Goal: Task Accomplishment & Management: Complete application form

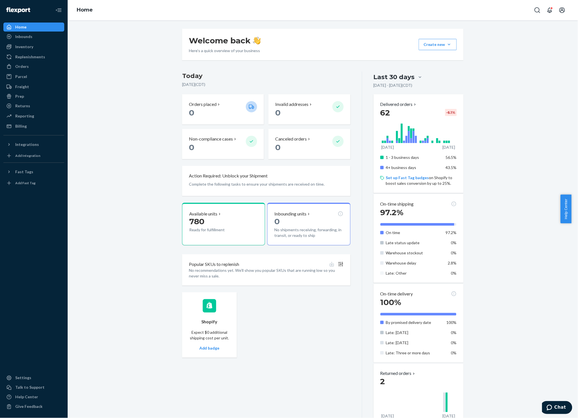
click at [37, 42] on link "Inventory" at bounding box center [33, 46] width 61 height 9
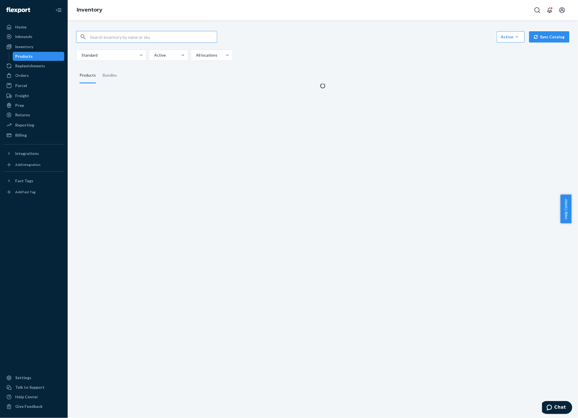
click at [37, 38] on div "Inbounds" at bounding box center [34, 37] width 60 height 8
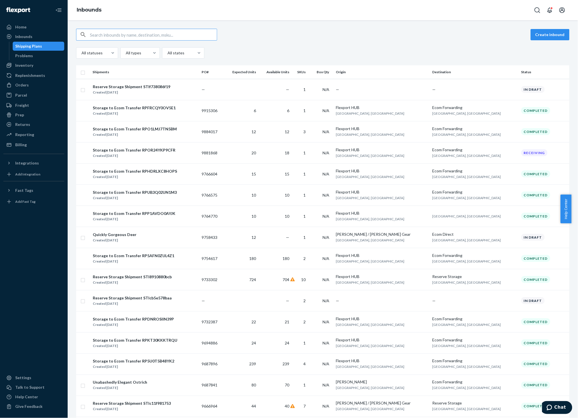
click at [40, 68] on div "Inventory" at bounding box center [34, 65] width 60 height 8
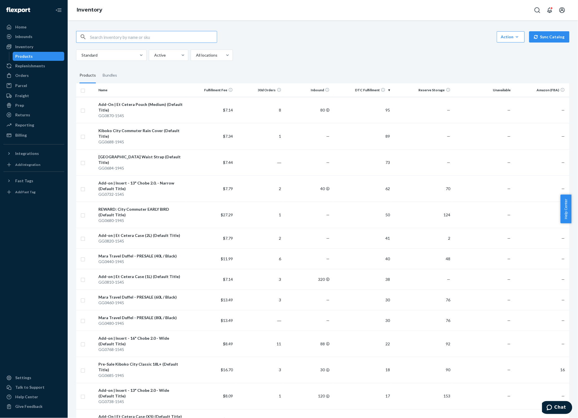
click at [41, 39] on div "Inbounds" at bounding box center [34, 37] width 60 height 8
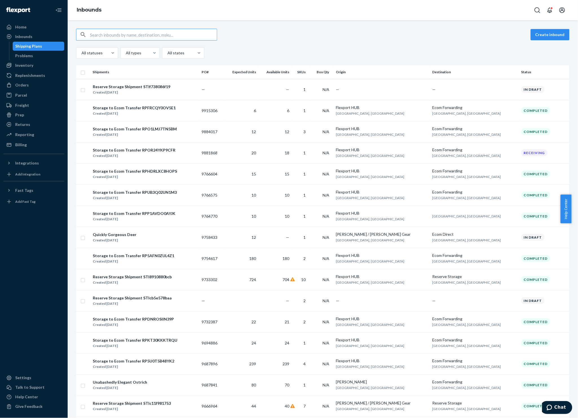
click at [531, 33] on button "Create inbound" at bounding box center [550, 34] width 39 height 11
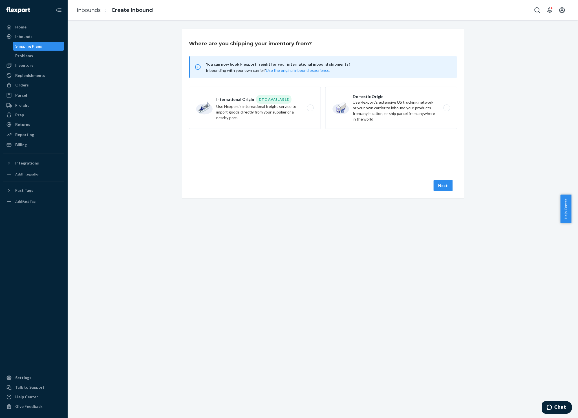
click at [361, 94] on label "Domestic Origin Use Flexport’s extensive US trucking network or your own carrie…" at bounding box center [391, 108] width 132 height 42
click at [447, 106] on input "Domestic Origin Use Flexport’s extensive US trucking network or your own carrie…" at bounding box center [449, 108] width 4 height 4
radio input "true"
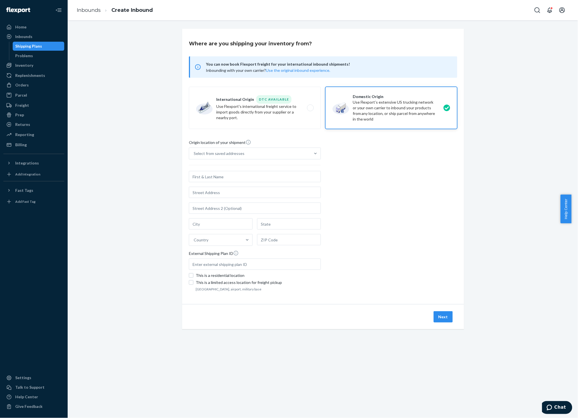
click at [263, 122] on label "International Origin DTC Available Use Flexport's international freight service…" at bounding box center [255, 108] width 132 height 42
click at [310, 110] on input "International Origin DTC Available Use Flexport's international freight service…" at bounding box center [312, 108] width 4 height 4
radio input "true"
radio input "false"
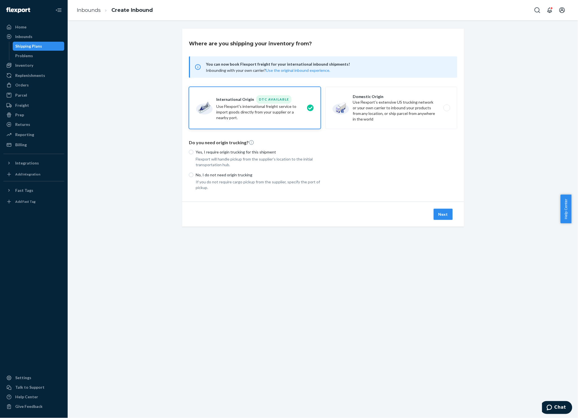
click at [212, 174] on p "No, I do not need origin trucking" at bounding box center [258, 175] width 125 height 6
click at [193, 174] on input "No, I do not need origin trucking" at bounding box center [191, 175] width 5 height 5
radio input "true"
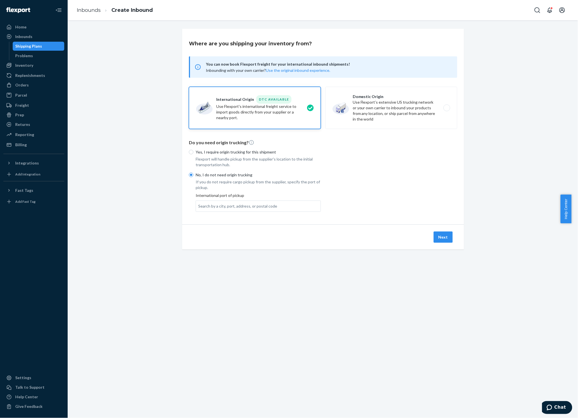
click at [262, 210] on div "Search by a city, port, address, or postal code" at bounding box center [258, 206] width 125 height 10
click at [199, 209] on input "Search by a city, port, address, or postal code" at bounding box center [198, 207] width 1 height 6
click at [404, 117] on label "Domestic Origin Use Flexport’s extensive US trucking network or your own carrie…" at bounding box center [391, 108] width 132 height 42
click at [447, 110] on input "Domestic Origin Use Flexport’s extensive US trucking network or your own carrie…" at bounding box center [449, 108] width 4 height 4
radio input "true"
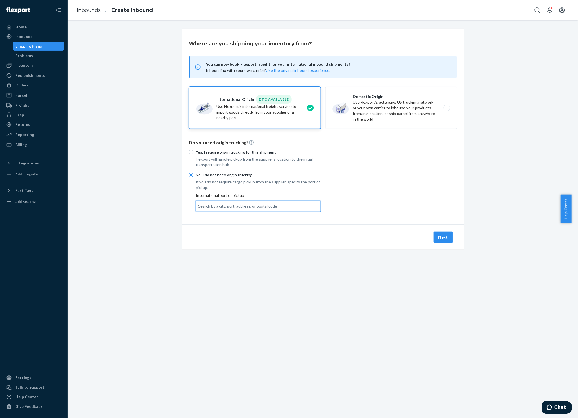
radio input "false"
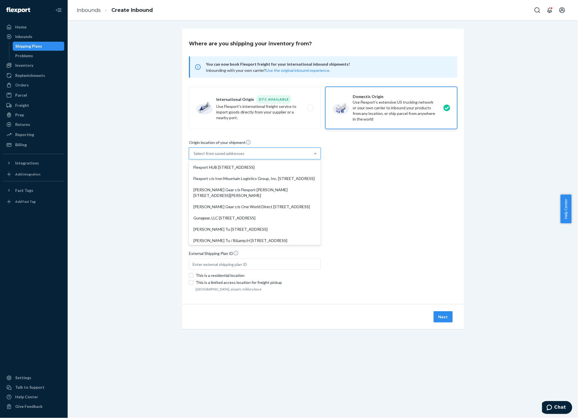
click at [290, 158] on div "Select from saved addresses" at bounding box center [249, 153] width 121 height 11
click at [194, 156] on input "option Flexport HUB [STREET_ADDRESS]. 8 results available. Use Up and Down to c…" at bounding box center [194, 154] width 1 height 6
click at [347, 186] on div "Origin location of your shipment option Flexport c/o Iron Mountain Logistics Gr…" at bounding box center [323, 217] width 268 height 154
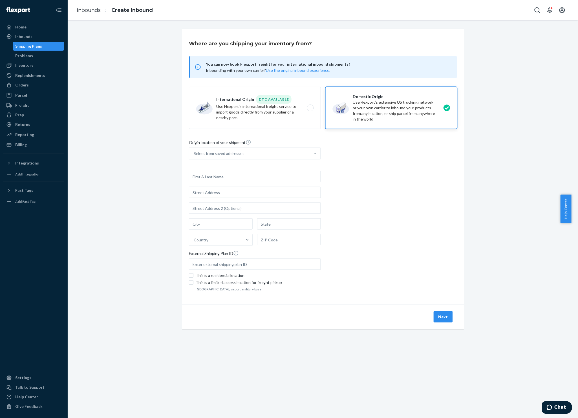
click at [43, 35] on div "Inbounds" at bounding box center [34, 37] width 60 height 8
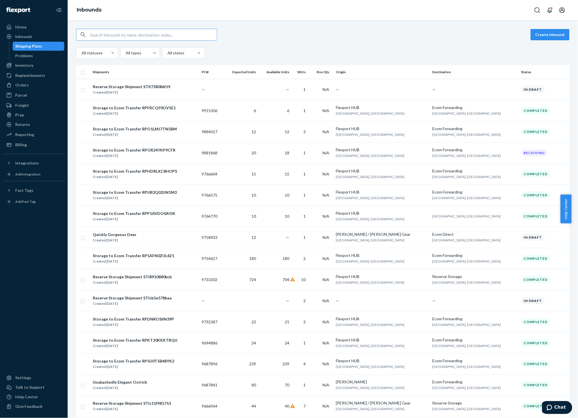
click at [413, 88] on td "—" at bounding box center [382, 89] width 96 height 21
click at [521, 92] on div "In draft" at bounding box center [532, 89] width 23 height 7
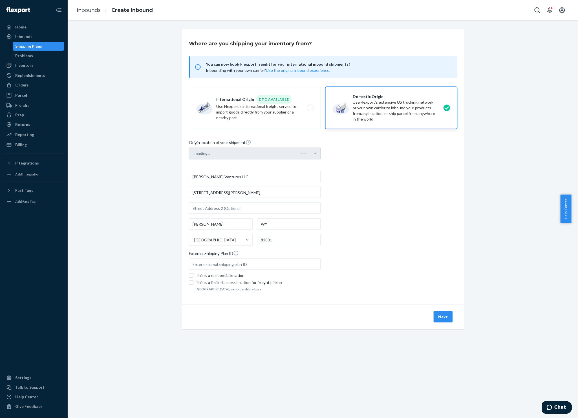
click at [510, 89] on div "Where are you shipping your inventory from? You can now book Flexport freight f…" at bounding box center [323, 186] width 502 height 314
click at [440, 317] on button "Next" at bounding box center [443, 317] width 19 height 11
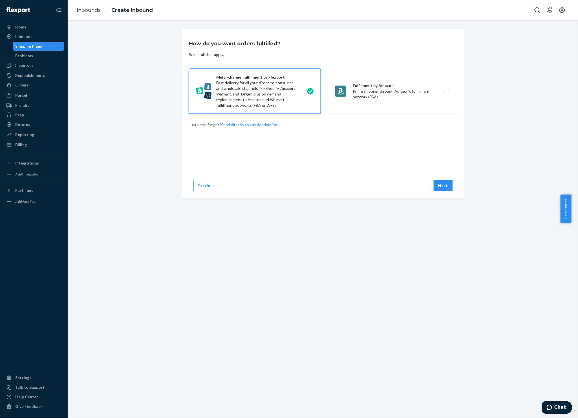
click at [441, 187] on button "Next" at bounding box center [443, 185] width 19 height 11
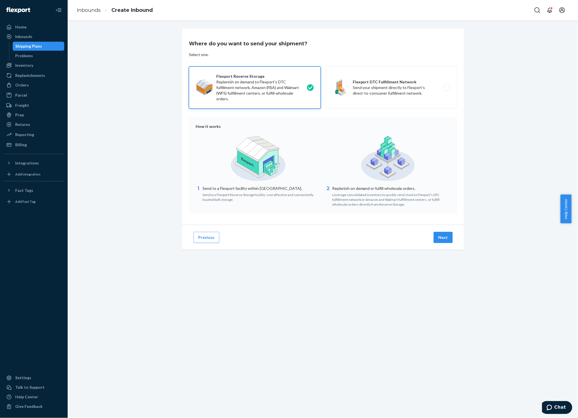
click at [443, 237] on button "Next" at bounding box center [443, 237] width 19 height 11
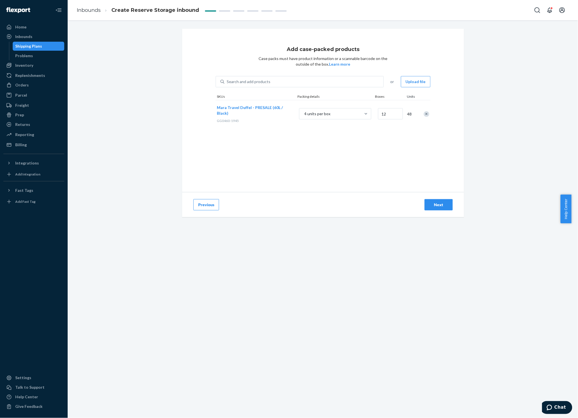
click at [324, 145] on div "Add case-packed products Case packs must have product information or a scannabl…" at bounding box center [323, 111] width 282 height 164
click at [386, 116] on input "12" at bounding box center [390, 113] width 25 height 11
click at [333, 109] on div "4 units per box" at bounding box center [329, 114] width 61 height 10
click at [276, 114] on input "4 units per box" at bounding box center [276, 114] width 0 height 0
click at [157, 88] on div "Add case-packed products Case packs must have product information or a scannabl…" at bounding box center [323, 126] width 502 height 195
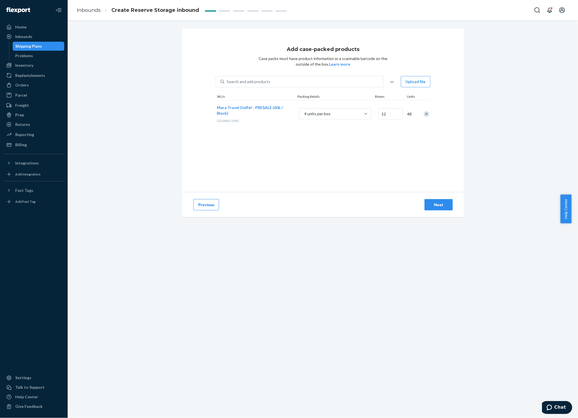
click at [428, 82] on div "Add case-packed products Case packs must have product information or a scannabl…" at bounding box center [323, 111] width 282 height 164
click at [427, 74] on div "Add case-packed products Case packs must have product information or a scannabl…" at bounding box center [323, 111] width 282 height 164
click at [402, 90] on div "Search and add products or Upload file SKUs Packing details Boxes Units Mara Tr…" at bounding box center [323, 102] width 215 height 52
click at [410, 83] on button "Upload file" at bounding box center [416, 81] width 30 height 11
click at [342, 180] on div "Add case-packed products Case packs must have product information or a scannabl…" at bounding box center [323, 111] width 282 height 164
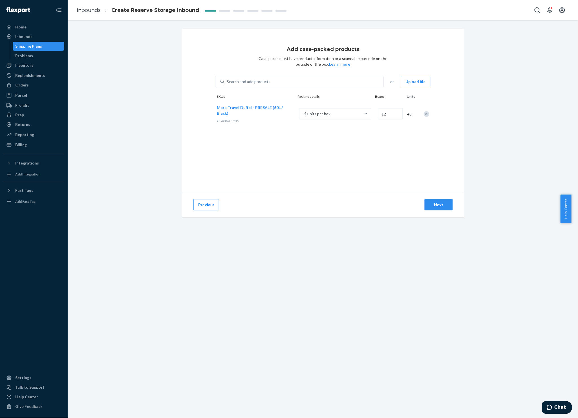
click at [424, 116] on div "Remove Item" at bounding box center [427, 114] width 6 height 6
click at [410, 117] on div "Add case-packed products Case packs must have product information or a scannabl…" at bounding box center [323, 111] width 282 height 164
drag, startPoint x: 410, startPoint y: 117, endPoint x: 403, endPoint y: 85, distance: 33.0
click at [403, 85] on button "Upload file" at bounding box center [416, 81] width 30 height 11
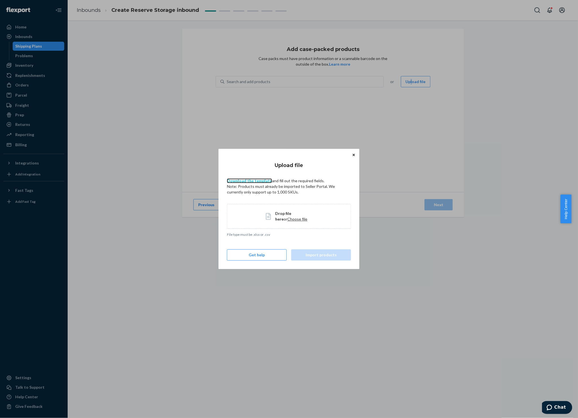
click at [242, 180] on link "Download the template" at bounding box center [249, 180] width 45 height 5
